Goal: Information Seeking & Learning: Learn about a topic

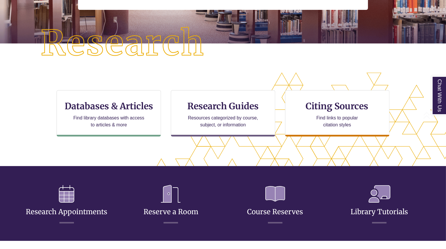
scroll to position [125, 0]
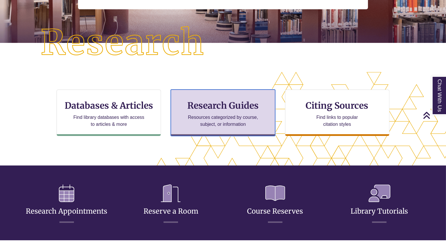
click at [235, 114] on p "Resources categorized by course, subject, or information" at bounding box center [223, 121] width 76 height 14
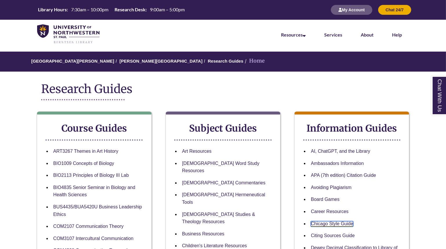
click at [337, 221] on link "Chicago Style Guide" at bounding box center [332, 224] width 42 height 6
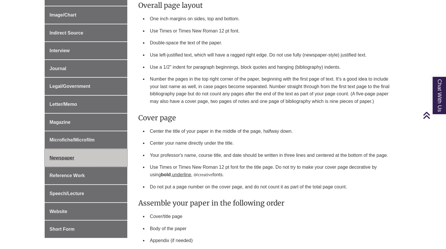
scroll to position [295, 0]
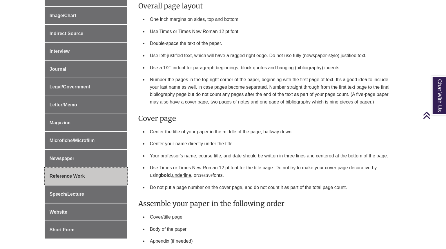
click at [73, 171] on link "Reference Work" at bounding box center [86, 176] width 83 height 17
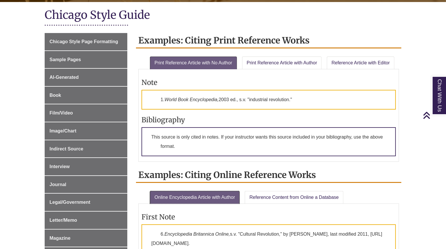
scroll to position [129, 0]
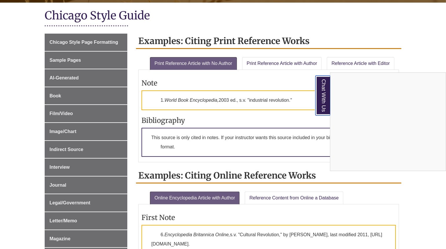
click at [321, 90] on link "Chat With Us" at bounding box center [322, 96] width 15 height 40
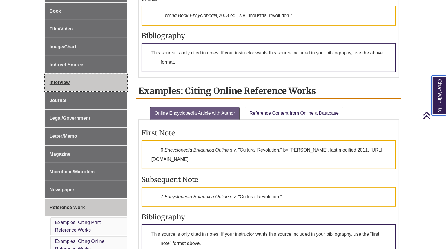
scroll to position [155, 0]
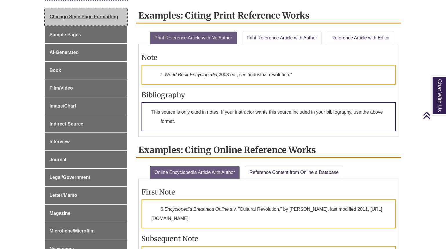
click at [90, 18] on span "Chicago Style Page Formatting" at bounding box center [84, 16] width 68 height 5
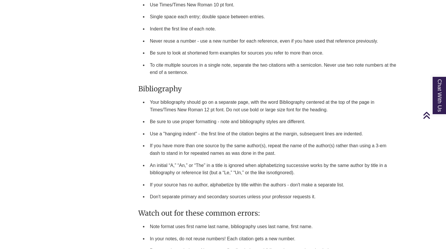
scroll to position [752, 0]
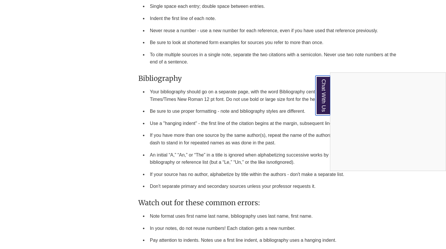
click at [323, 107] on link "Chat With Us" at bounding box center [322, 96] width 15 height 40
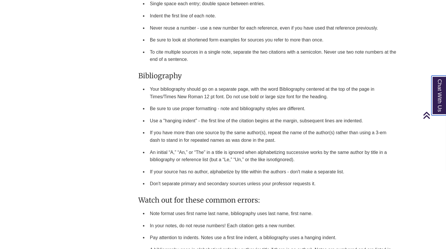
scroll to position [755, 0]
